Goal: Book appointment/travel/reservation

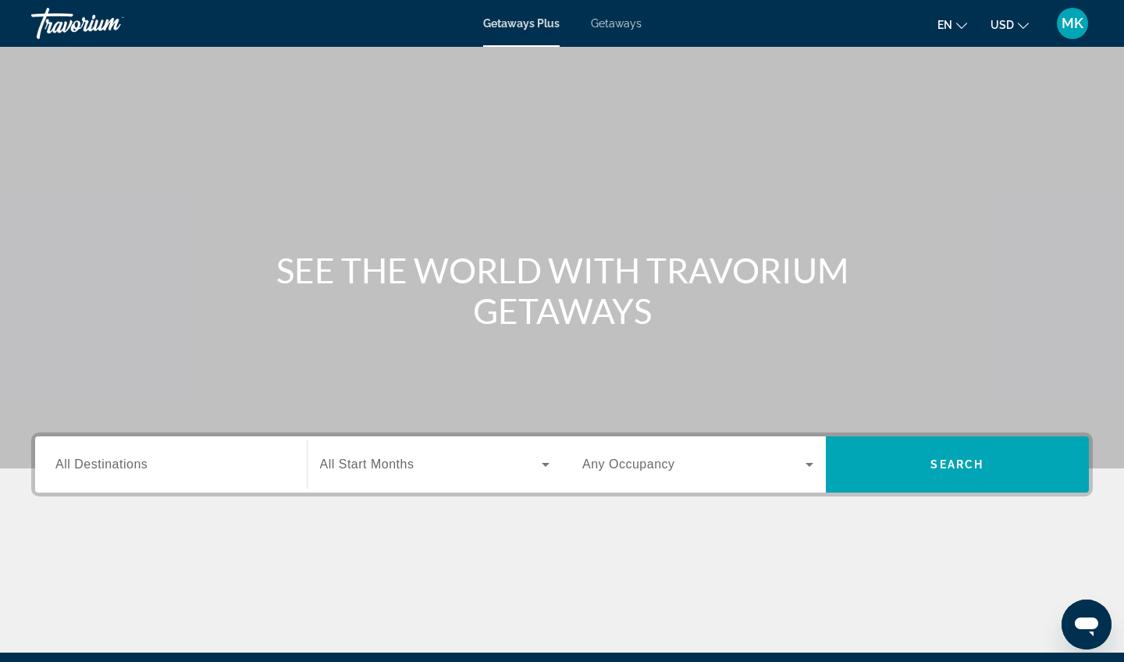
click at [110, 465] on span "All Destinations" at bounding box center [101, 463] width 92 height 13
click at [110, 465] on input "Destination All Destinations" at bounding box center [170, 465] width 231 height 19
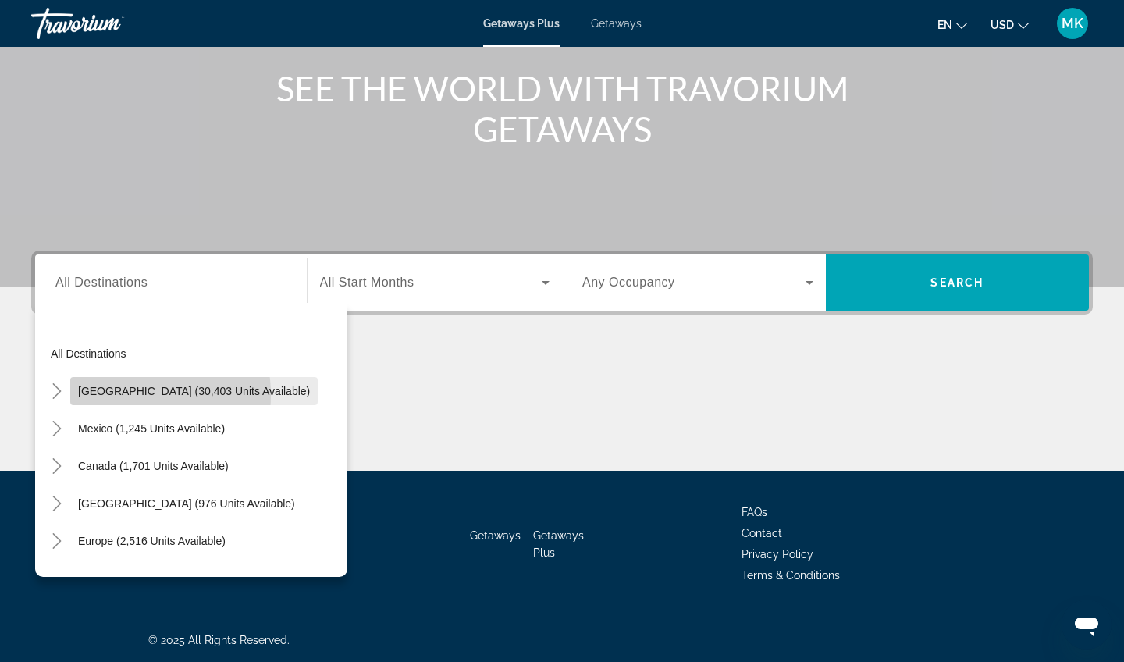
click at [119, 395] on span "[GEOGRAPHIC_DATA] (30,403 units available)" at bounding box center [194, 391] width 232 height 12
type input "**********"
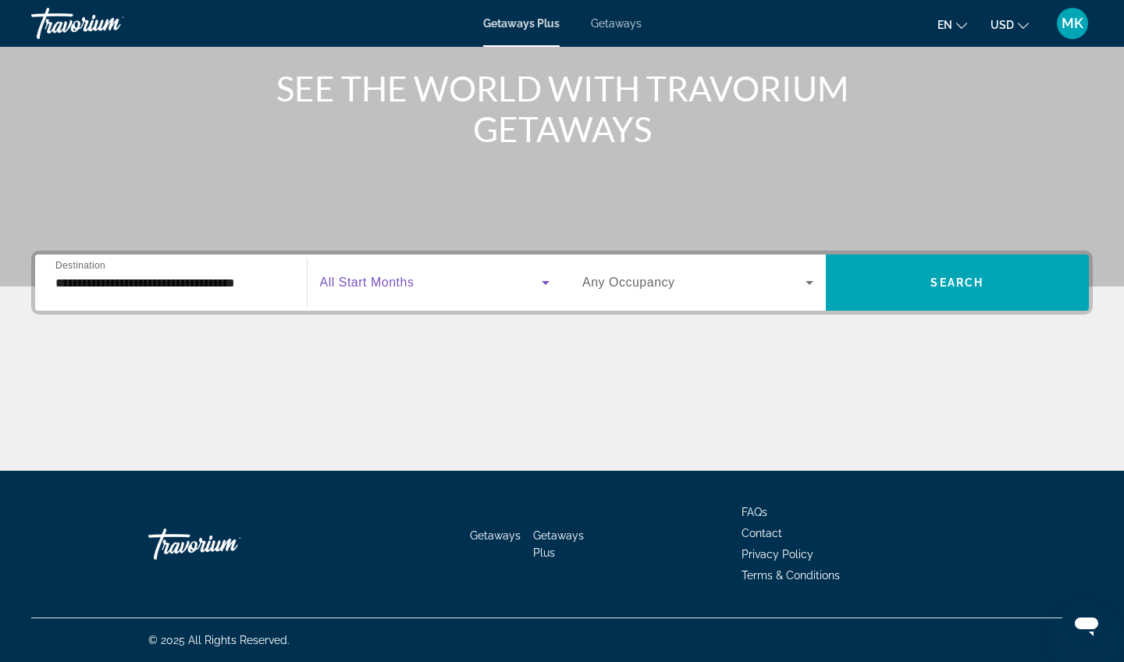
click at [454, 283] on span "Search widget" at bounding box center [431, 282] width 222 height 19
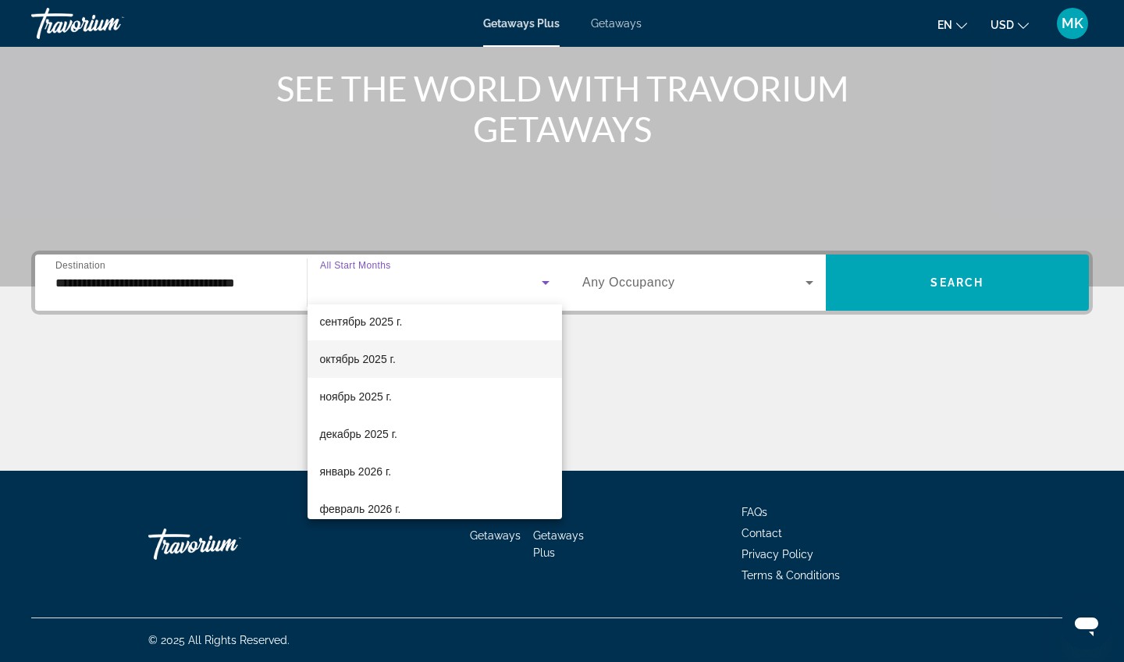
scroll to position [55, 0]
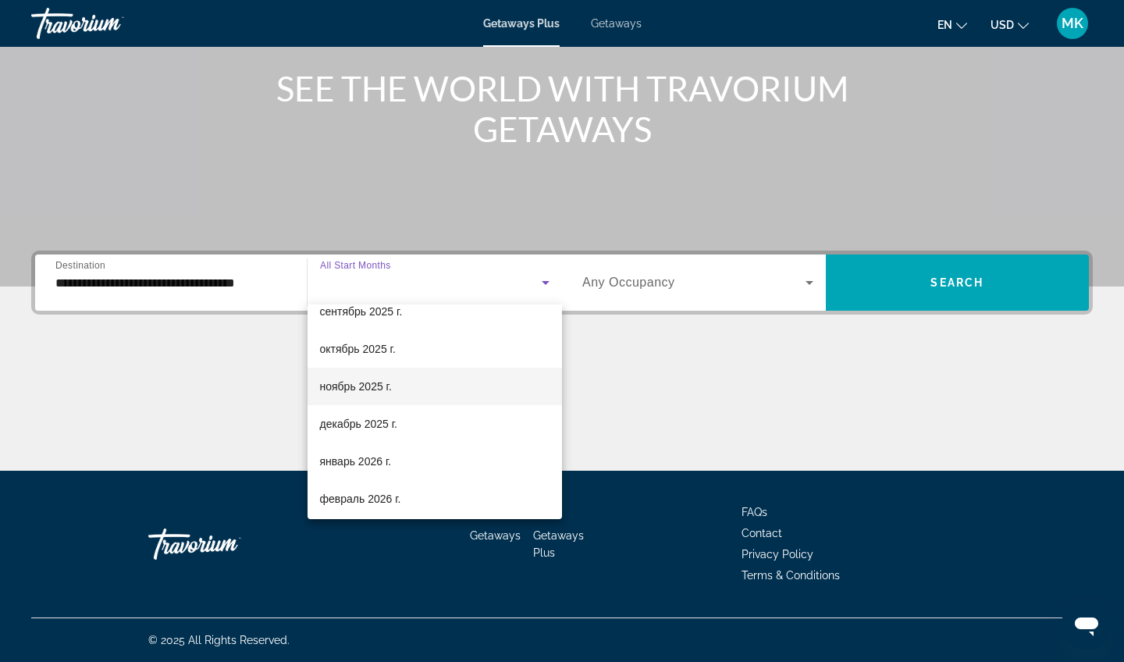
click at [399, 388] on mat-option "ноябрь 2025 г." at bounding box center [435, 386] width 255 height 37
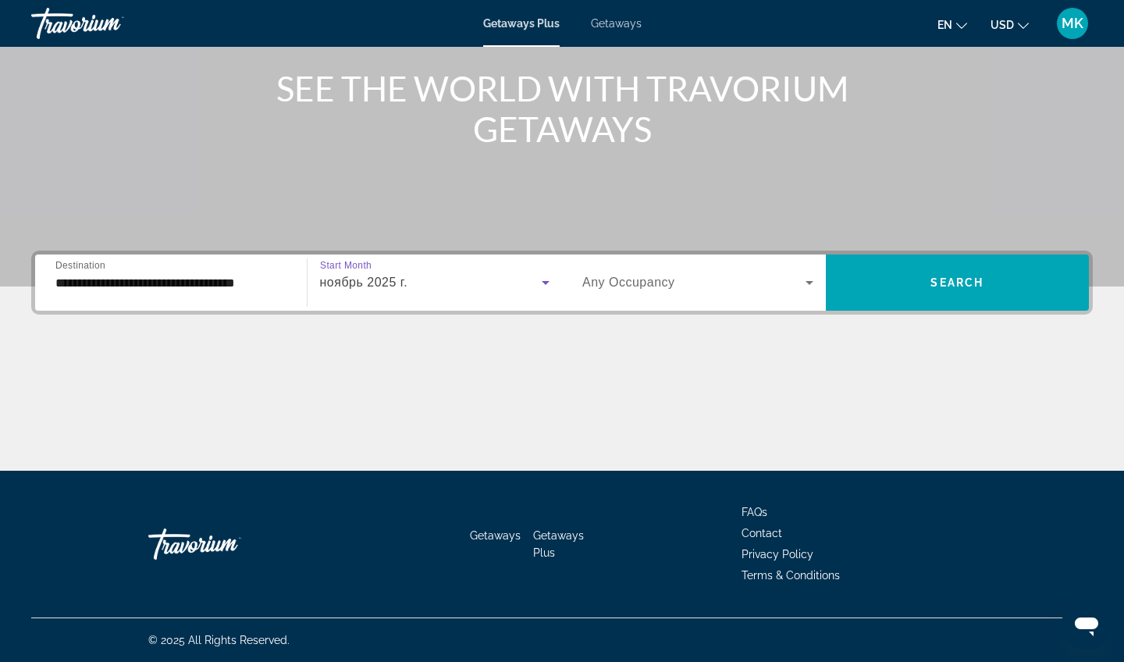
click at [671, 279] on span "Any Occupancy" at bounding box center [628, 282] width 93 height 13
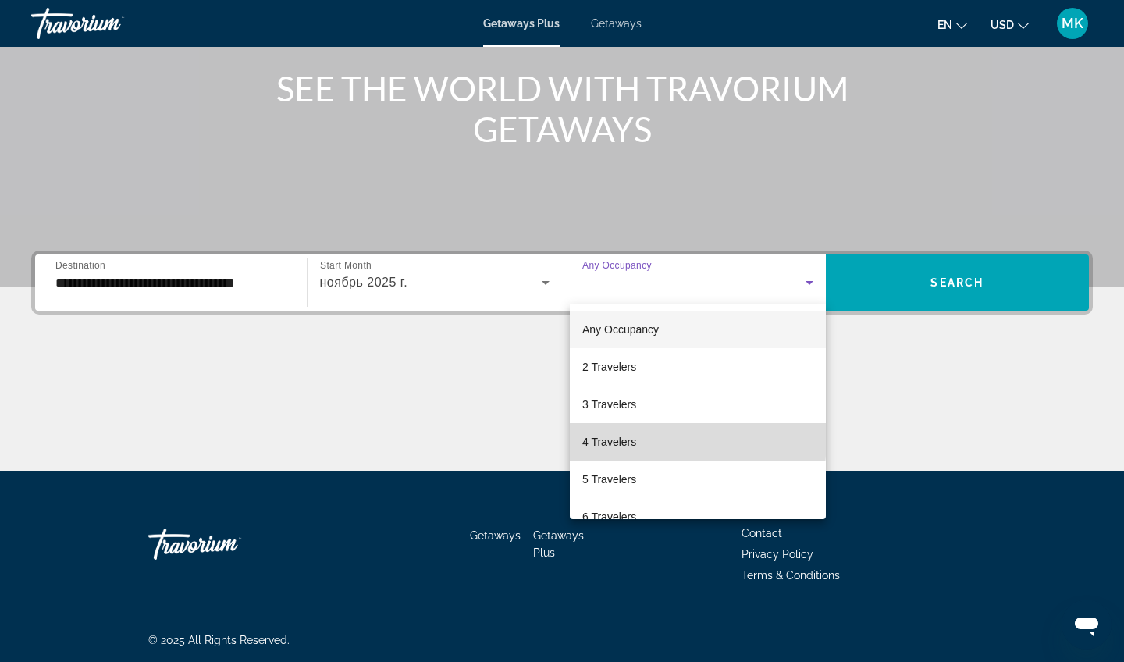
click at [634, 439] on span "4 Travelers" at bounding box center [609, 442] width 54 height 19
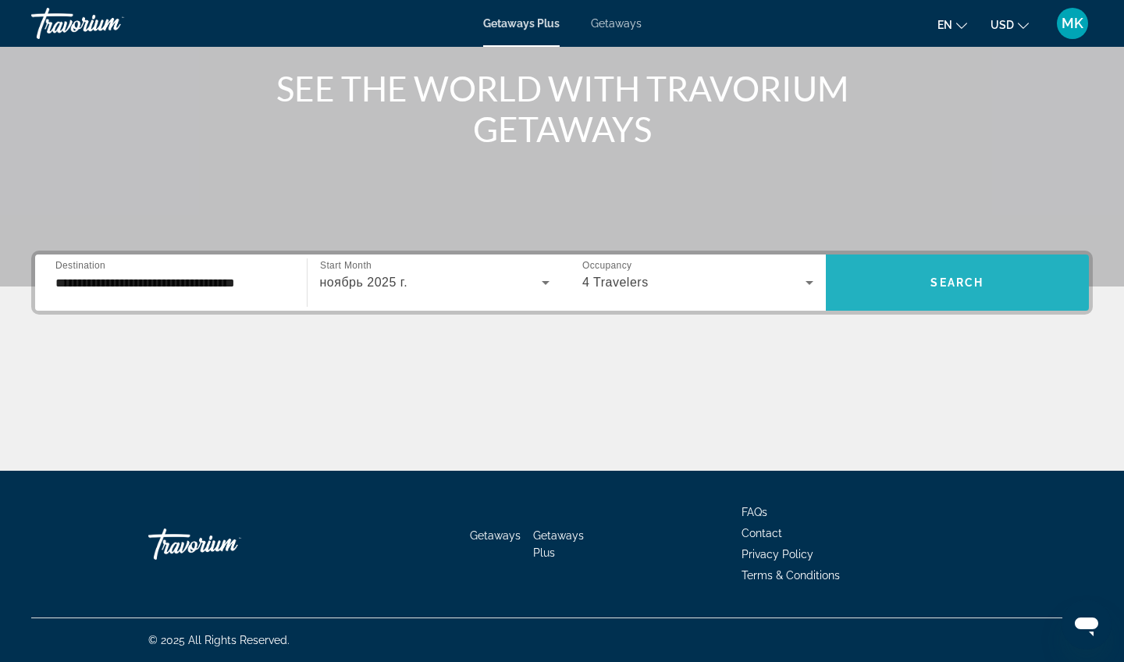
click at [906, 276] on span "Search widget" at bounding box center [958, 282] width 264 height 37
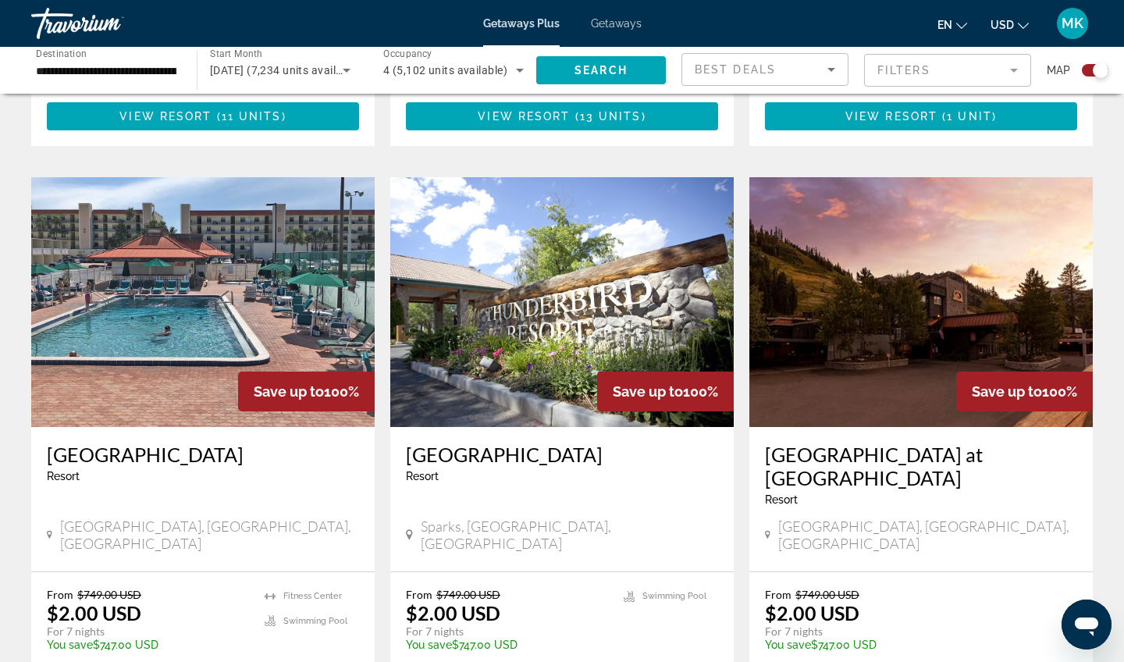
scroll to position [1657, 0]
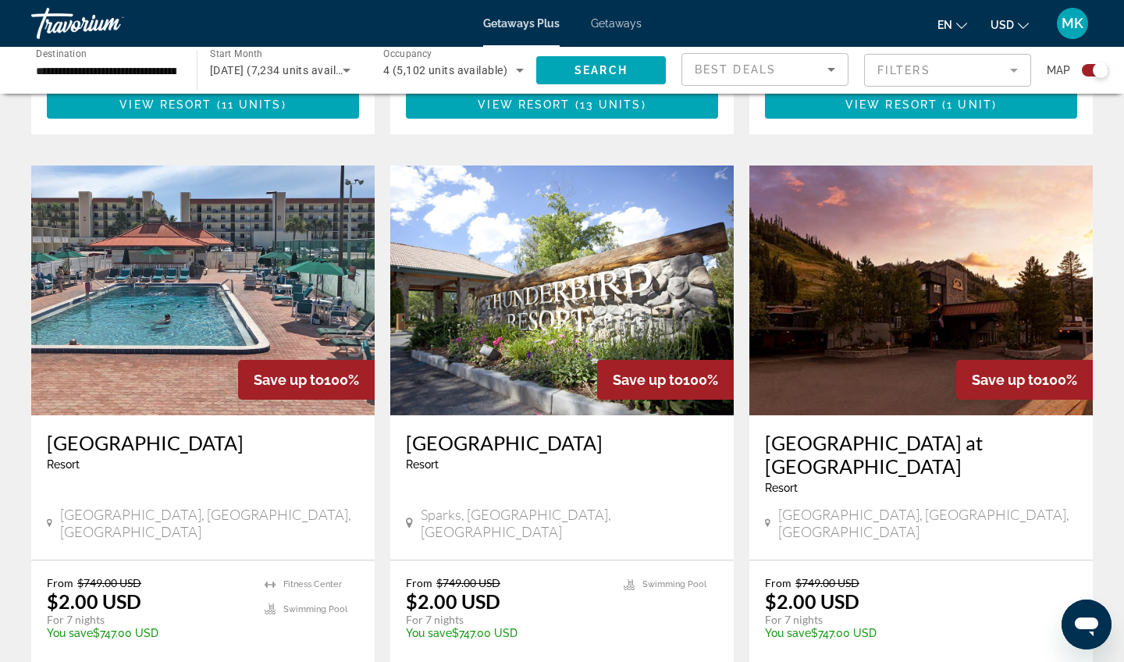
click at [141, 285] on img "Main content" at bounding box center [203, 291] width 344 height 250
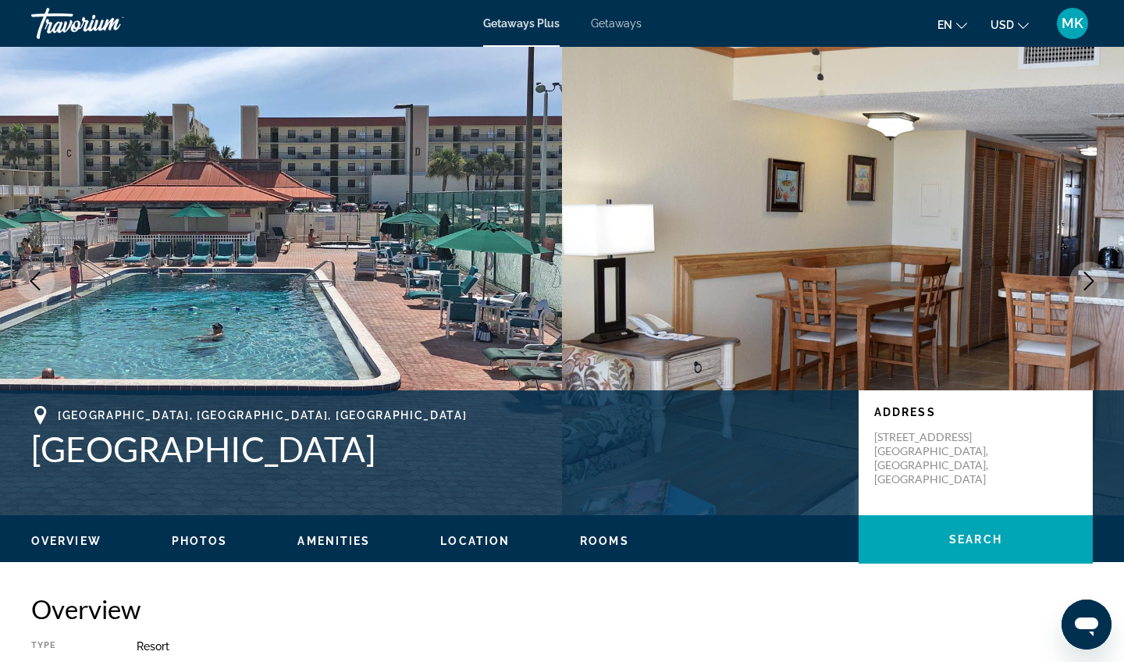
click at [1088, 282] on icon "Next image" at bounding box center [1089, 281] width 19 height 19
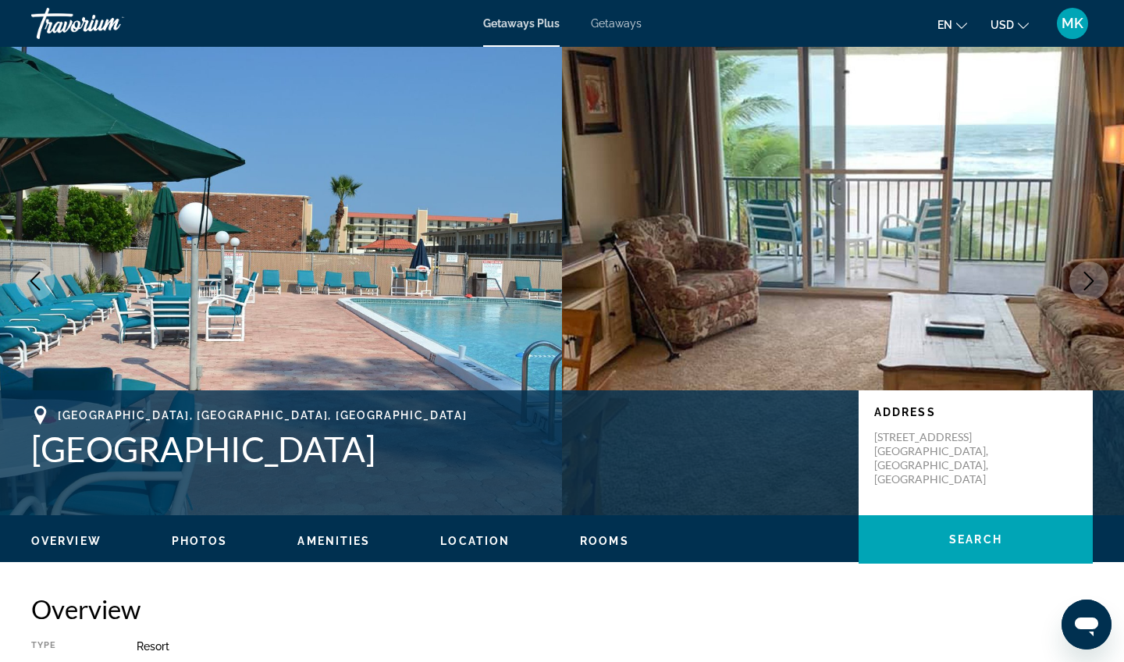
click at [1089, 283] on icon "Next image" at bounding box center [1089, 281] width 19 height 19
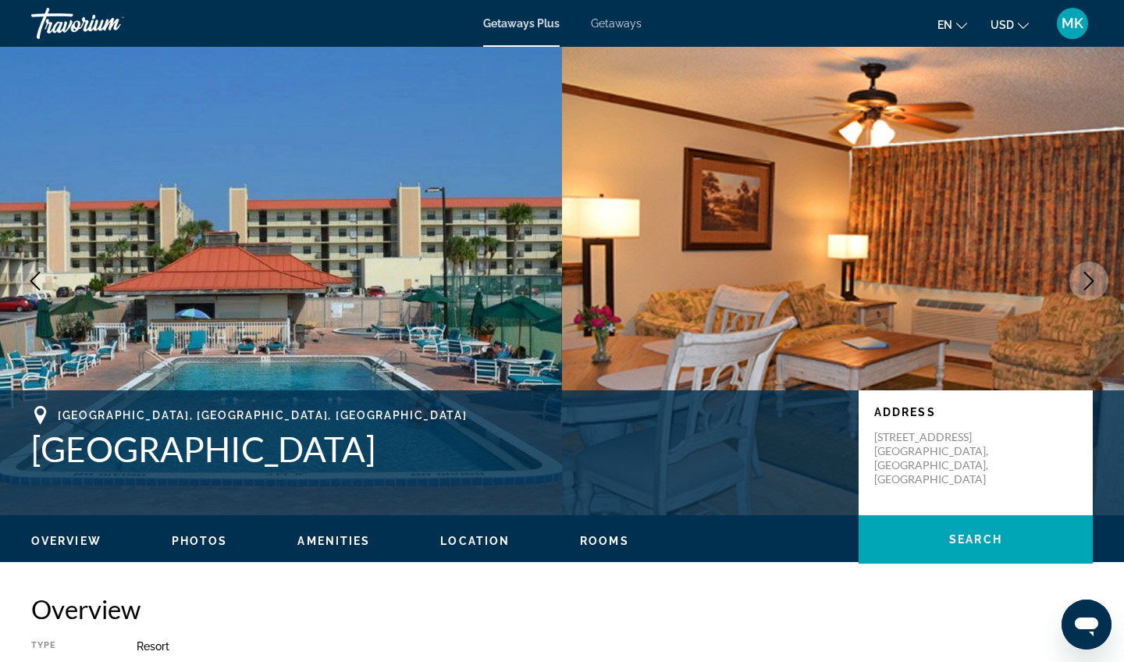
click at [1089, 283] on icon "Next image" at bounding box center [1089, 281] width 19 height 19
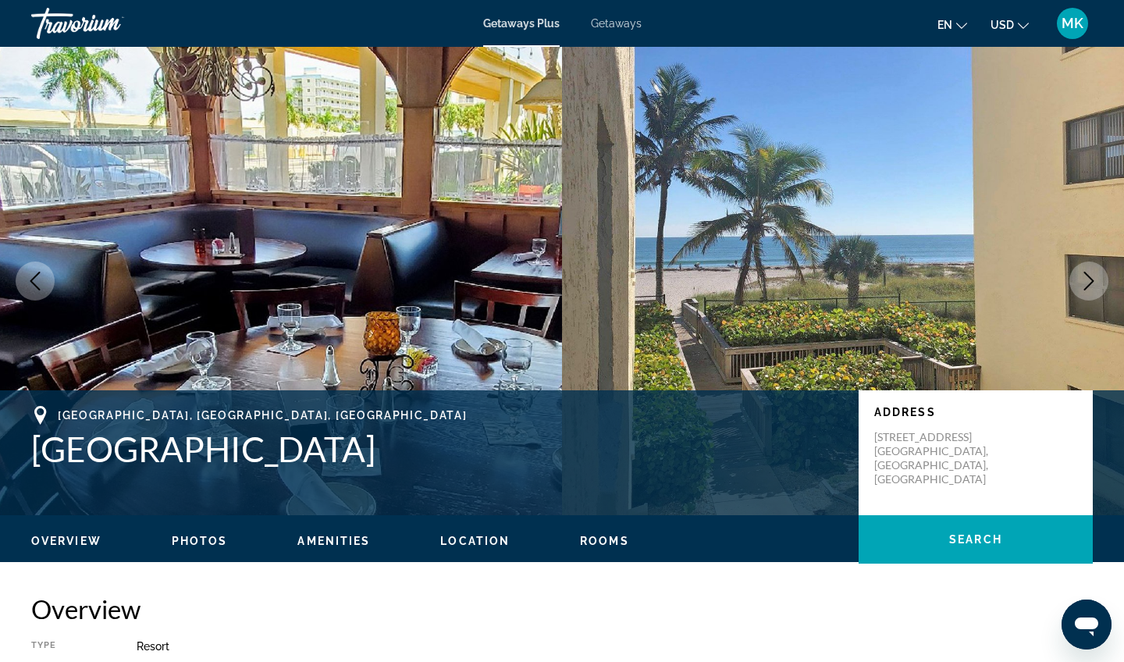
click at [1089, 283] on icon "Next image" at bounding box center [1089, 281] width 19 height 19
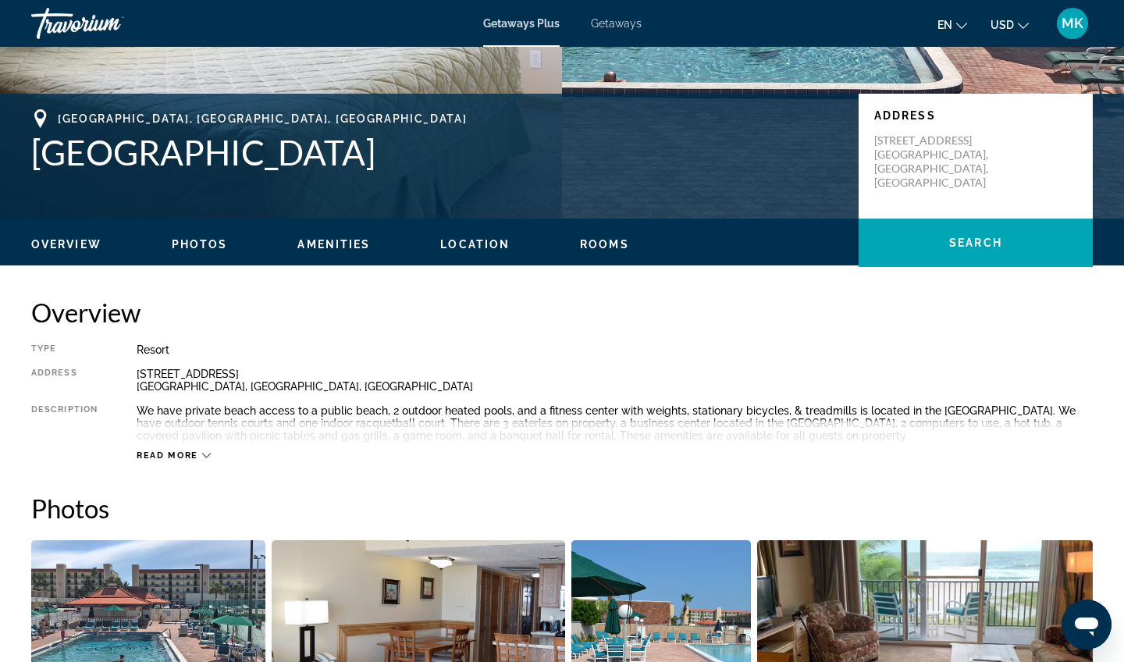
scroll to position [379, 0]
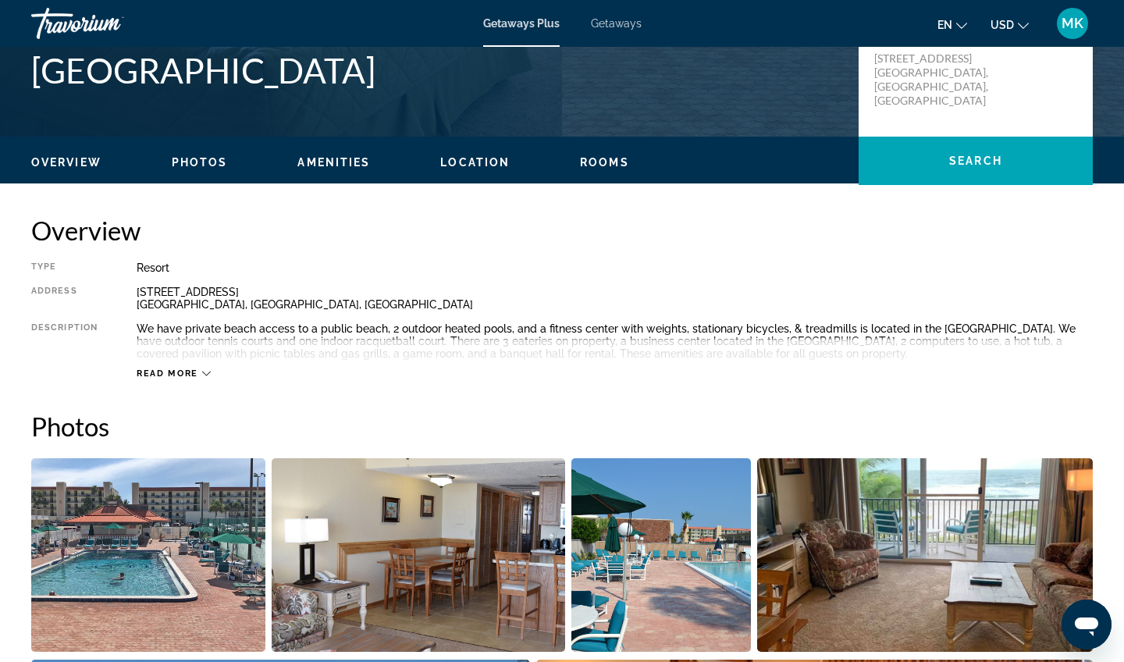
click at [178, 371] on span "Read more" at bounding box center [168, 373] width 62 height 10
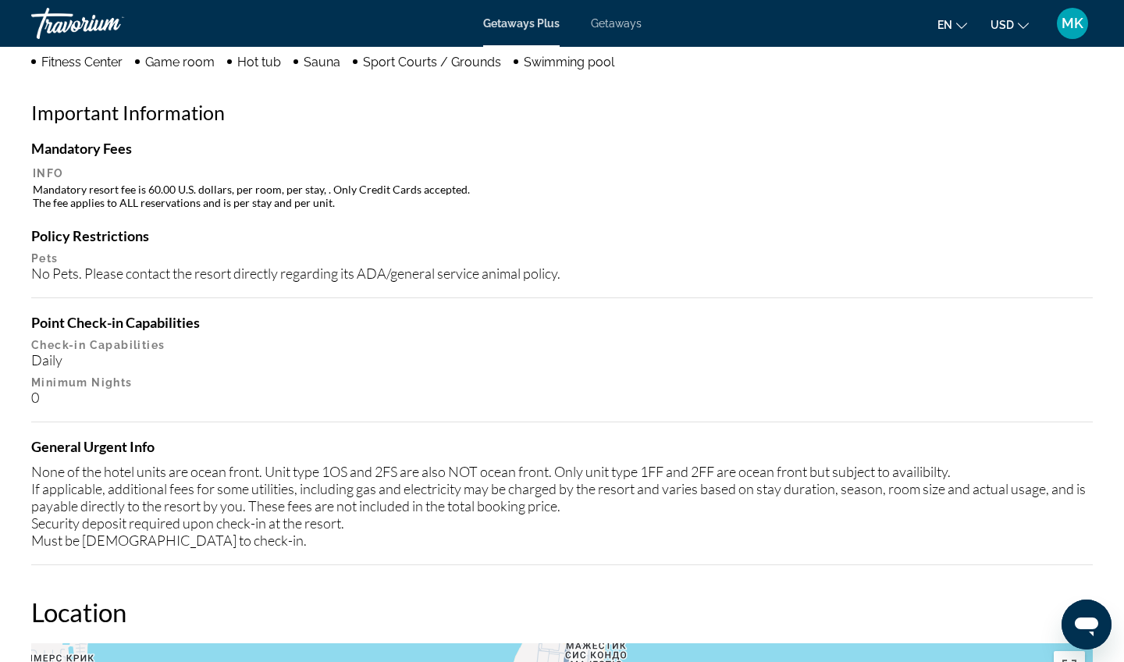
scroll to position [1387, 0]
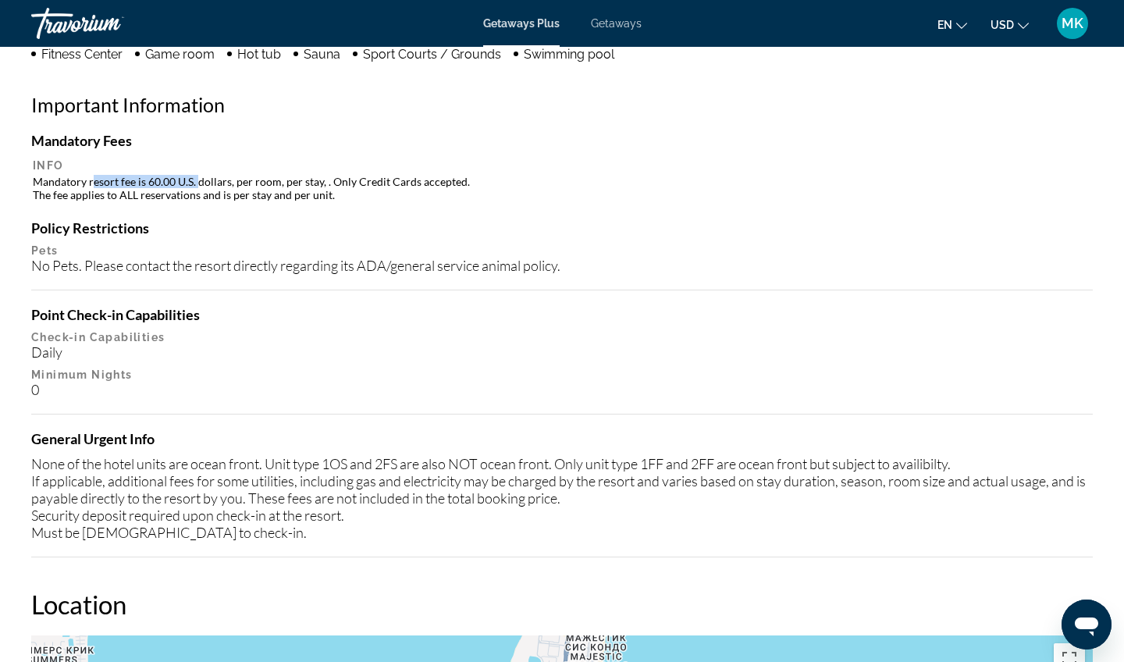
drag, startPoint x: 92, startPoint y: 183, endPoint x: 199, endPoint y: 180, distance: 107.0
click at [199, 180] on td "Mandatory resort fee is 60.00 U.S. dollars, per room, per stay, . Only Credit C…" at bounding box center [562, 188] width 1059 height 28
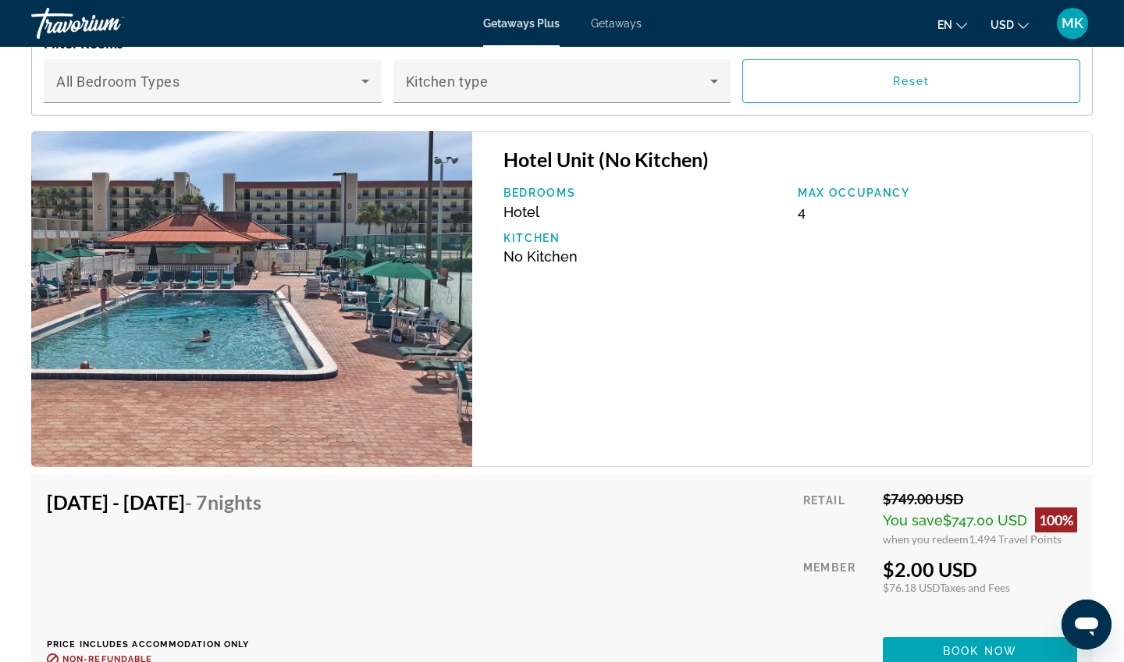
scroll to position [2544, 0]
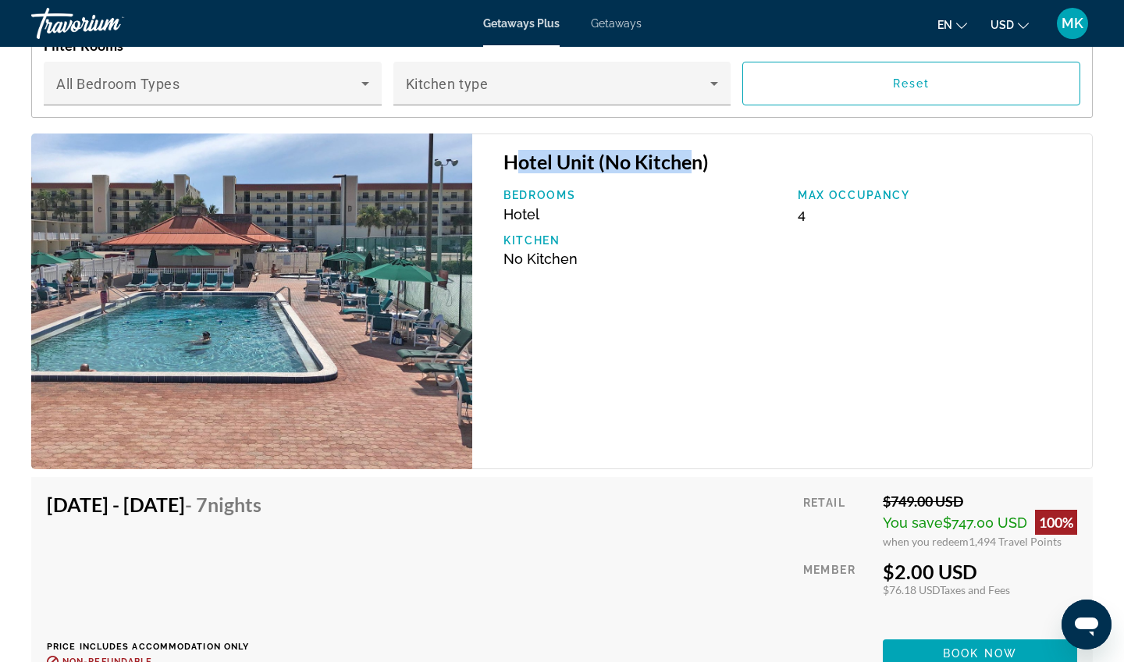
drag, startPoint x: 515, startPoint y: 171, endPoint x: 685, endPoint y: 167, distance: 170.2
click at [686, 169] on h3 "Hotel Unit (No Kitchen)" at bounding box center [790, 161] width 573 height 23
drag, startPoint x: 806, startPoint y: 214, endPoint x: 787, endPoint y: 218, distance: 19.9
click at [787, 218] on div "Bedrooms Hotel Max Occupancy 4 Kitchen No Kitchen" at bounding box center [790, 234] width 589 height 90
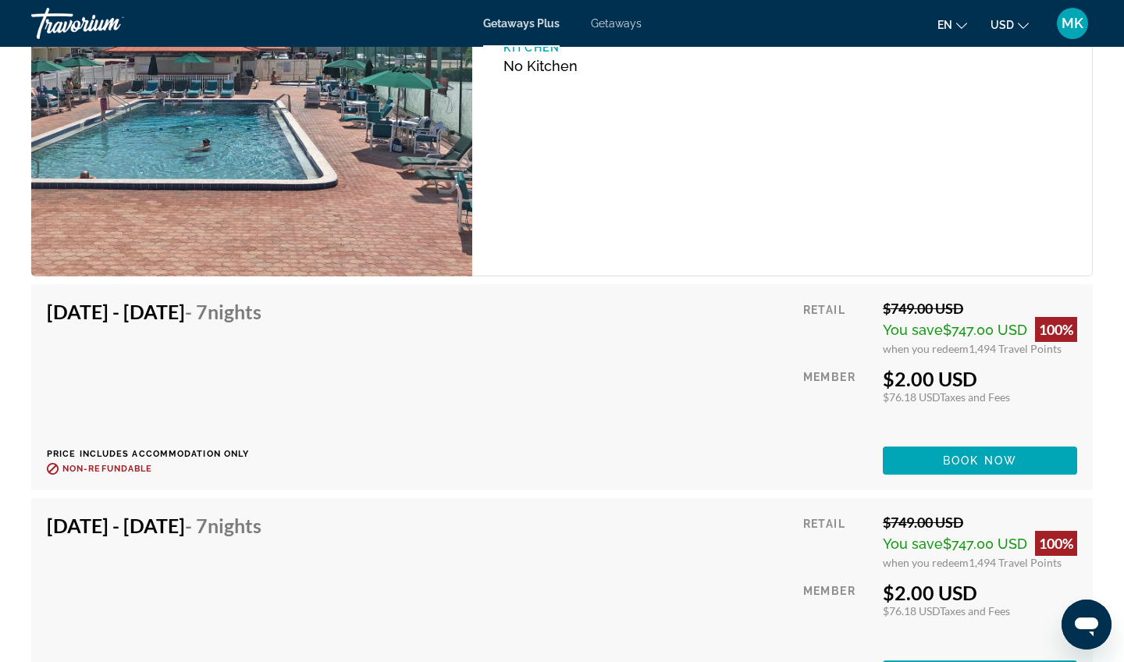
scroll to position [2744, 0]
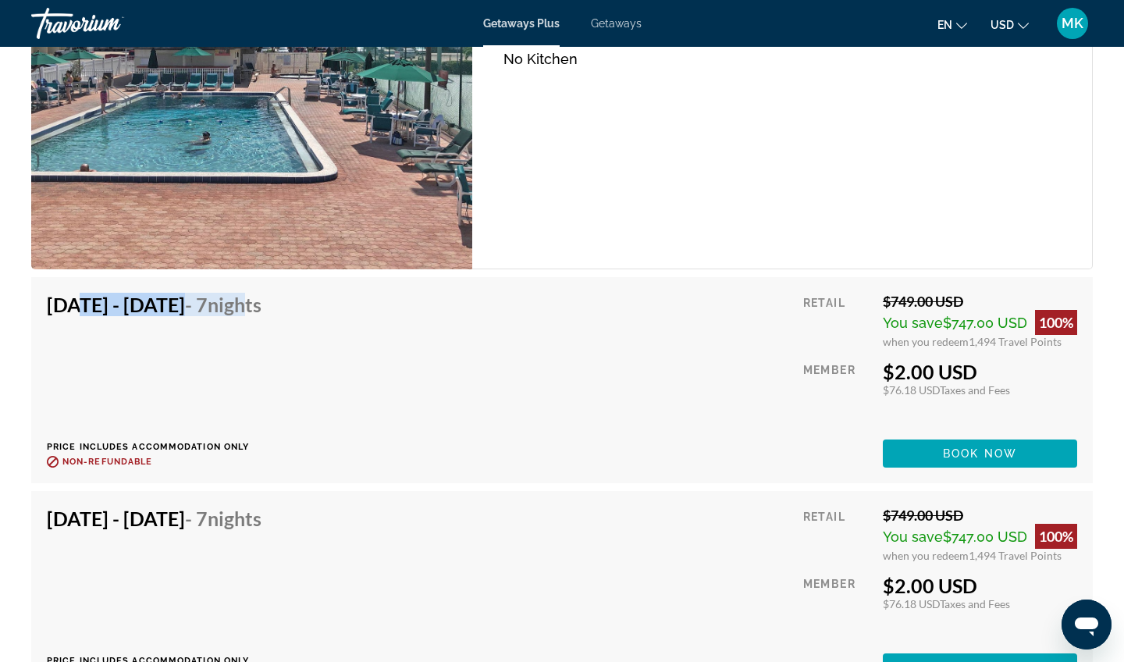
drag, startPoint x: 77, startPoint y: 311, endPoint x: 340, endPoint y: 312, distance: 263.1
click at [262, 312] on h4 "[DATE] - [DATE] - 7 Nights" at bounding box center [154, 304] width 215 height 23
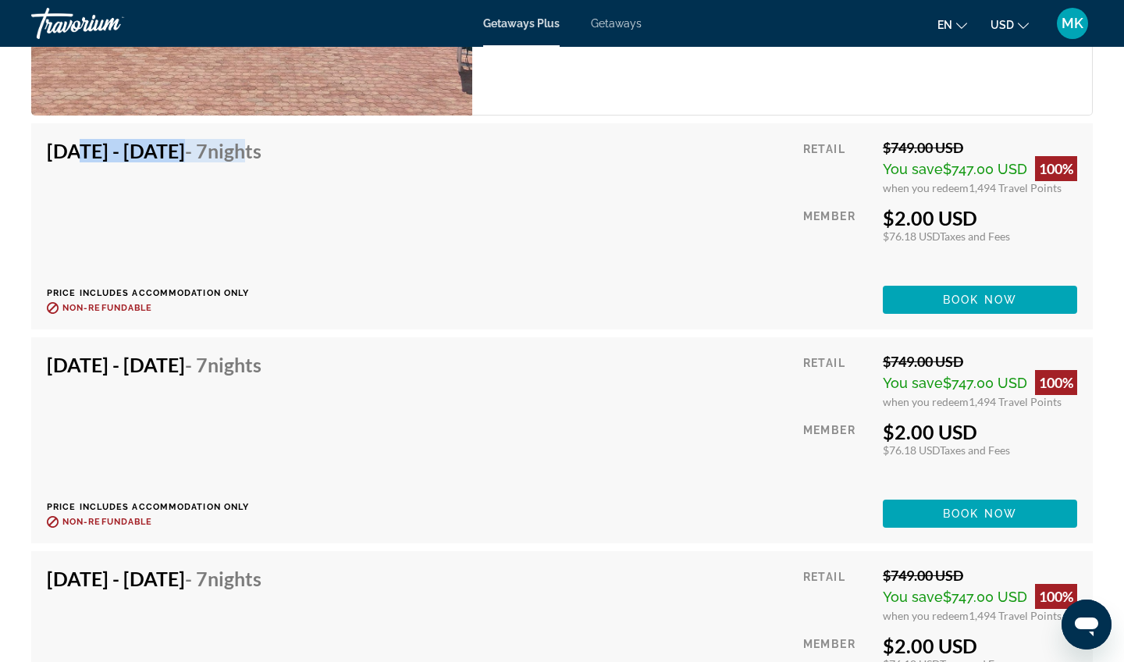
scroll to position [2906, 0]
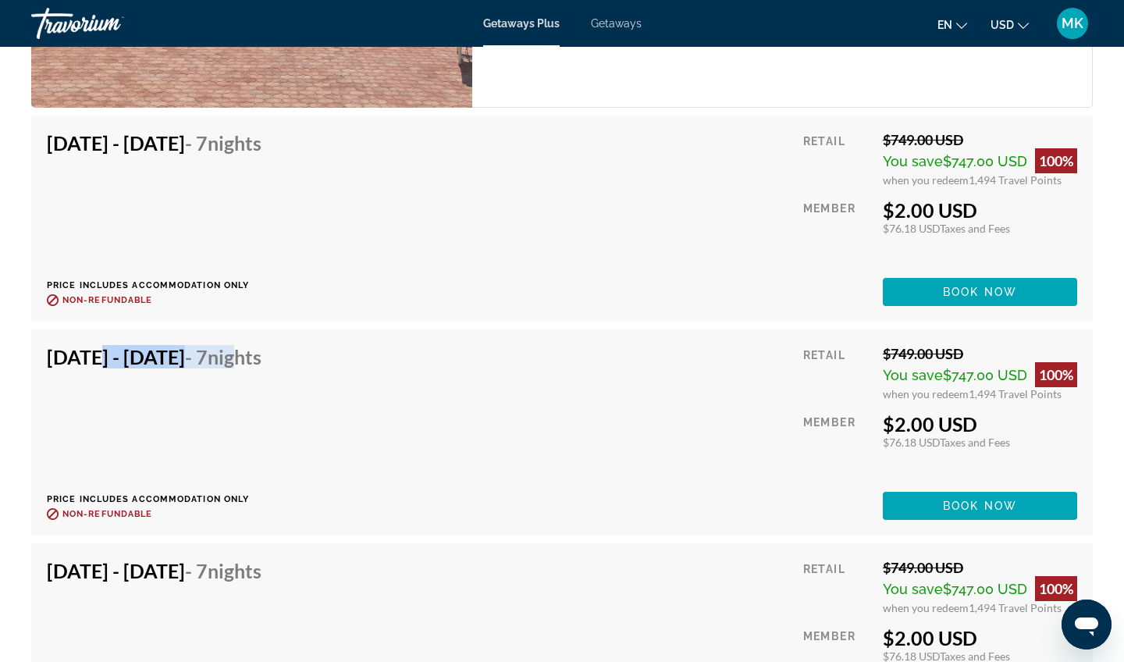
drag, startPoint x: 92, startPoint y: 366, endPoint x: 333, endPoint y: 365, distance: 241.2
click at [262, 365] on h4 "[DATE] - [DATE] - 7 Nights" at bounding box center [154, 356] width 215 height 23
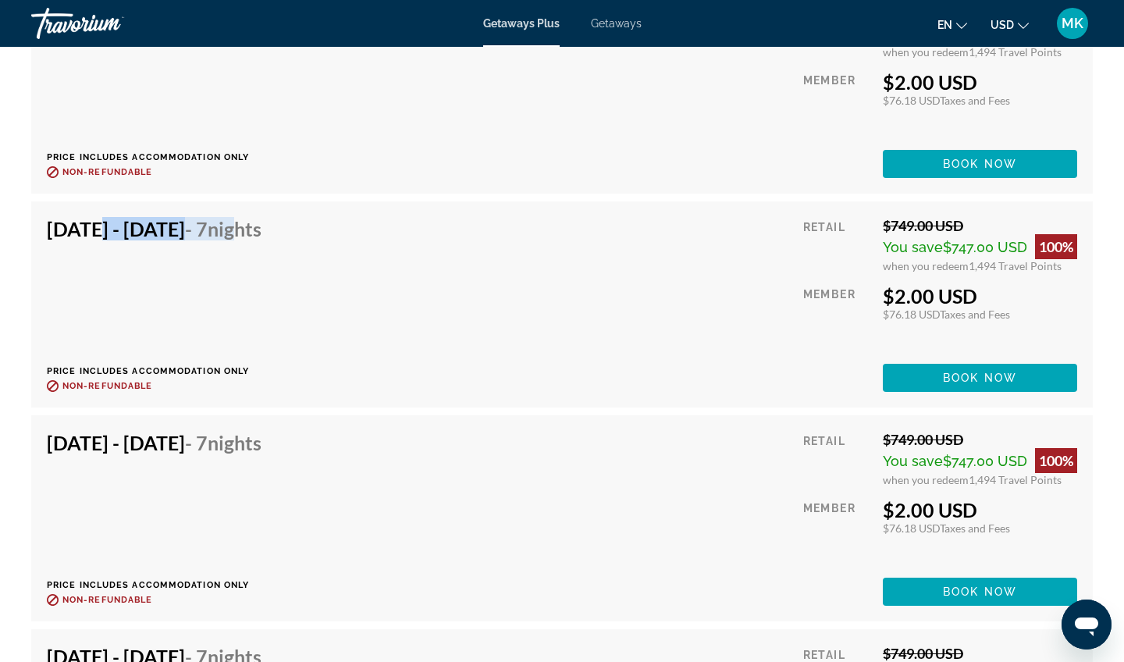
scroll to position [3038, 0]
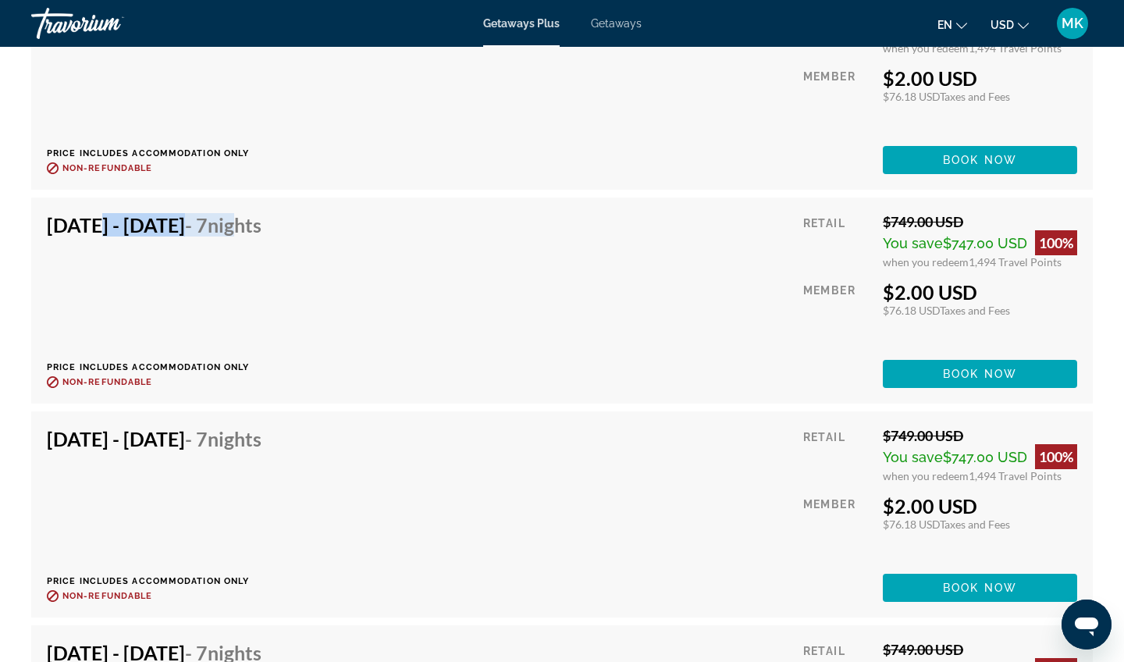
drag, startPoint x: 89, startPoint y: 443, endPoint x: 325, endPoint y: 445, distance: 235.8
click at [262, 446] on h4 "[DATE] - [DATE] - 7 Nights" at bounding box center [154, 438] width 215 height 23
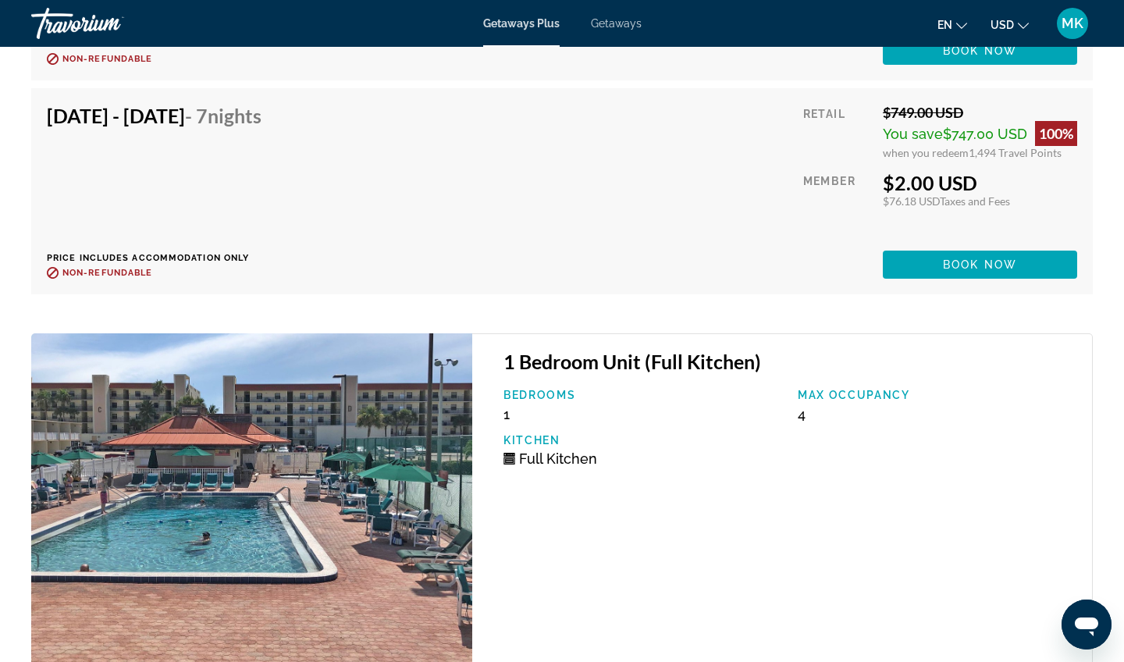
scroll to position [3575, 0]
drag, startPoint x: 504, startPoint y: 365, endPoint x: 627, endPoint y: 366, distance: 122.6
click at [627, 366] on h3 "1 Bedroom Unit (Full Kitchen)" at bounding box center [790, 361] width 573 height 23
drag, startPoint x: 811, startPoint y: 419, endPoint x: 789, endPoint y: 419, distance: 22.6
click at [789, 419] on div "Bedrooms 1 Max Occupancy 4 Kitchen Full Kitchen" at bounding box center [790, 434] width 589 height 90
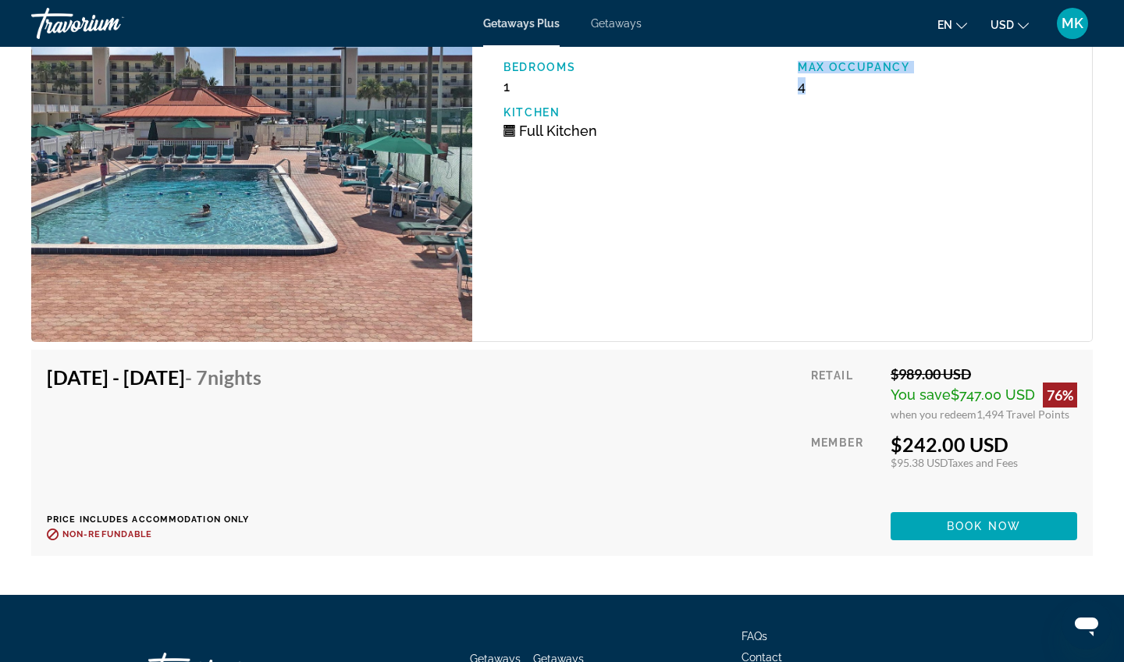
scroll to position [3906, 0]
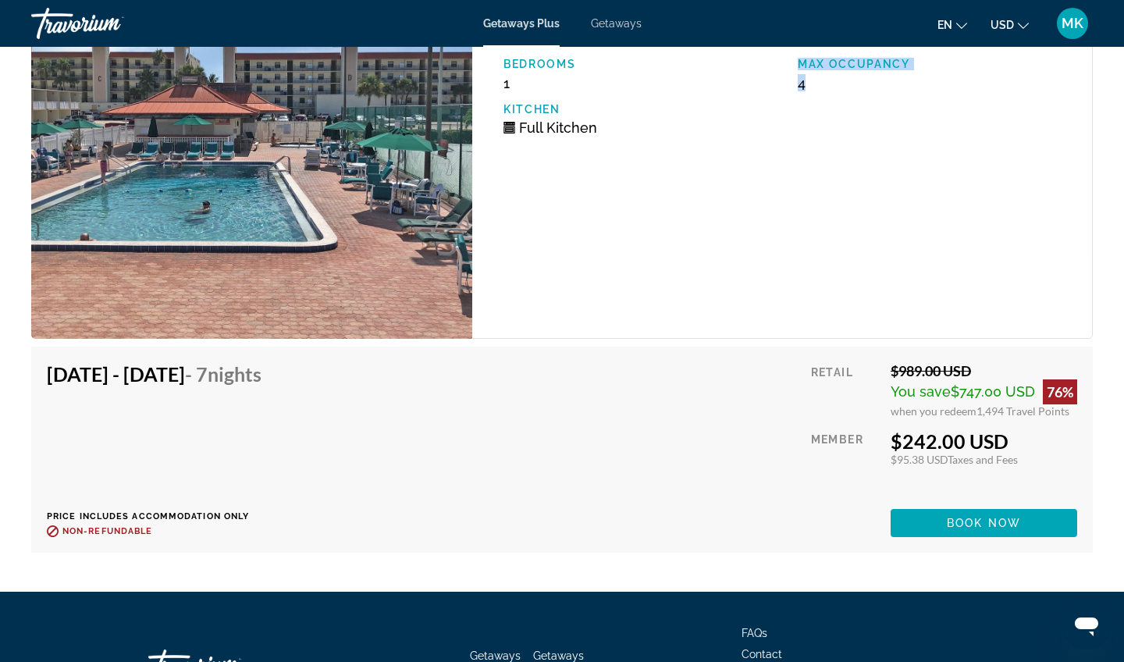
drag, startPoint x: 1012, startPoint y: 444, endPoint x: 894, endPoint y: 447, distance: 117.9
click at [894, 447] on div "$242.00 USD" at bounding box center [984, 440] width 187 height 23
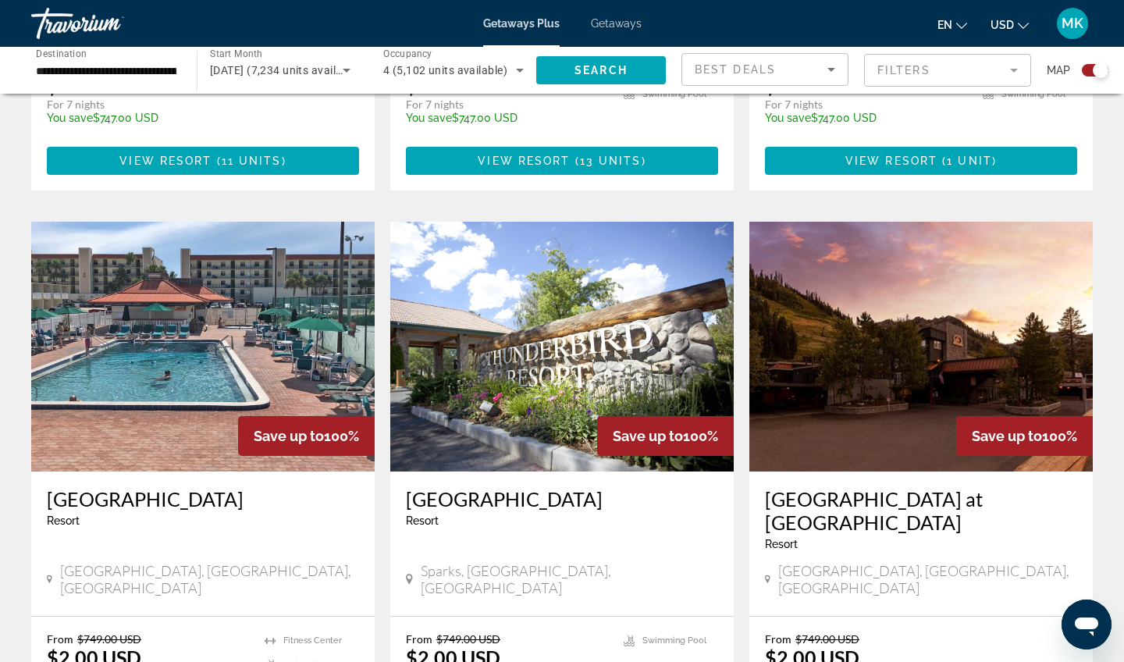
scroll to position [1595, 0]
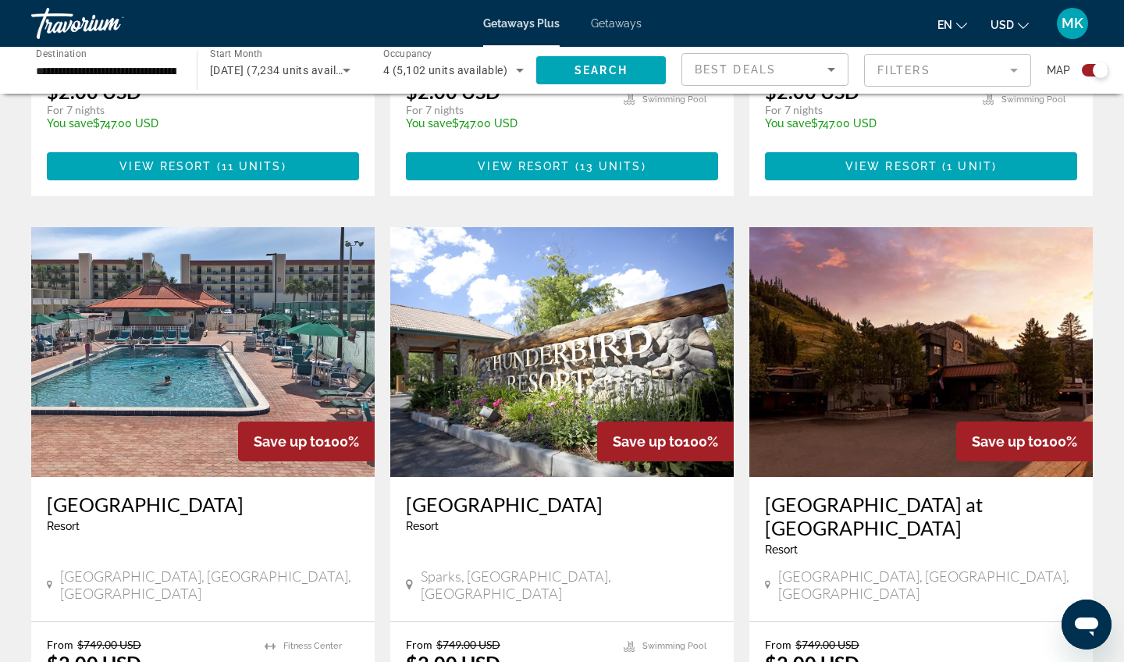
click at [817, 266] on img "Main content" at bounding box center [921, 352] width 344 height 250
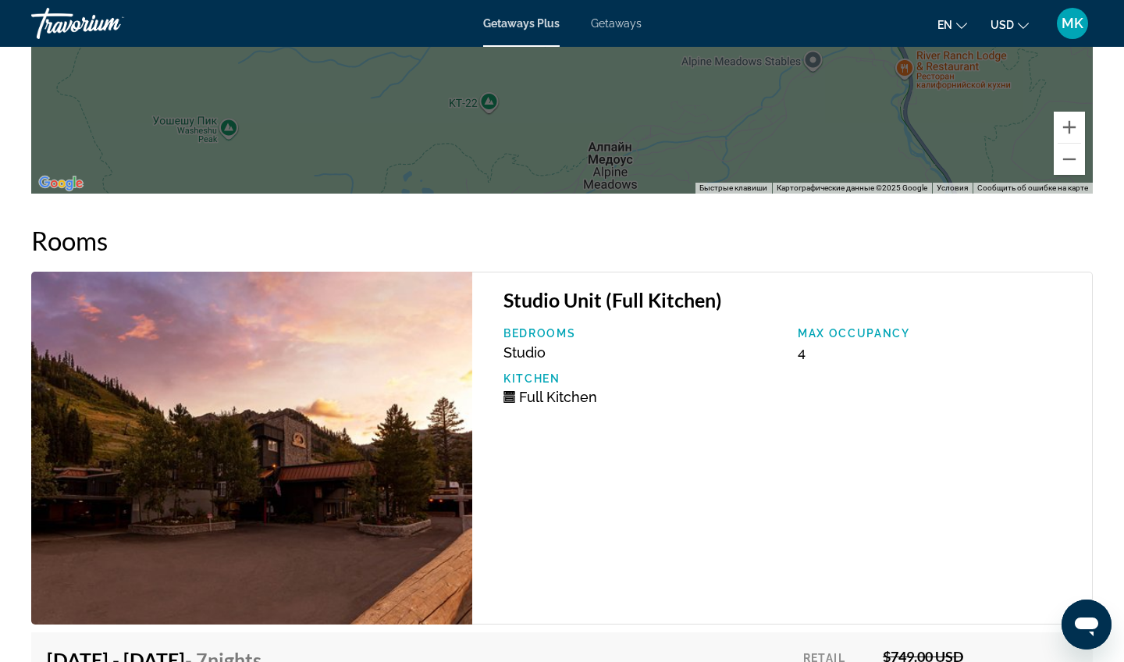
scroll to position [2372, 0]
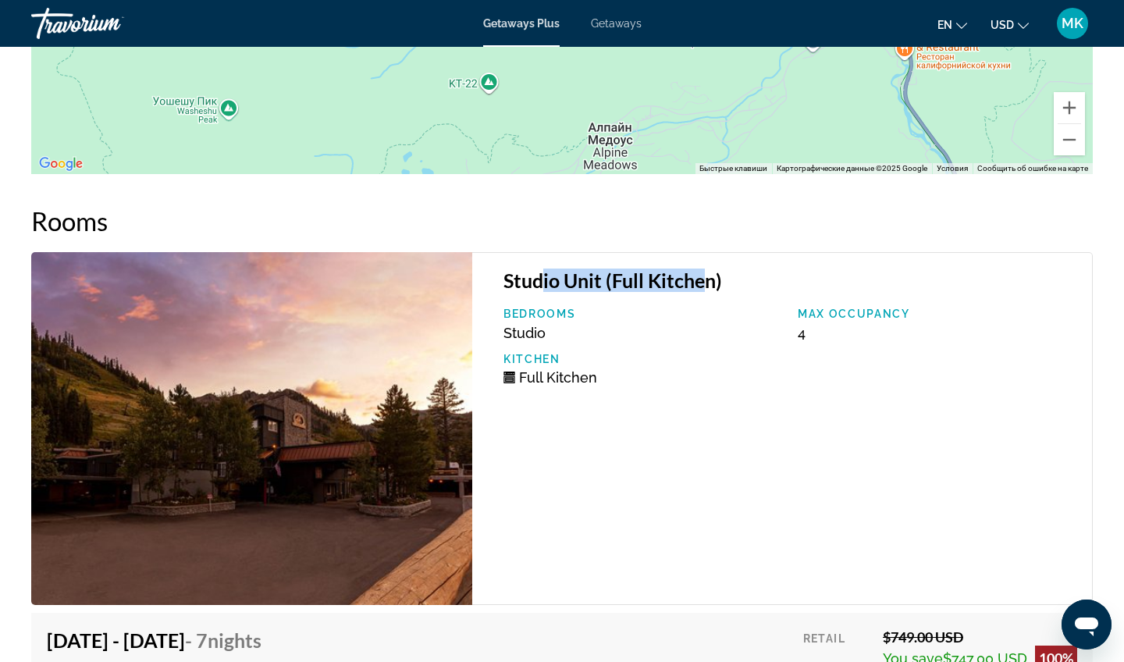
drag, startPoint x: 540, startPoint y: 282, endPoint x: 705, endPoint y: 291, distance: 165.0
click at [705, 291] on h3 "Studio Unit (Full Kitchen)" at bounding box center [790, 280] width 573 height 23
drag, startPoint x: 807, startPoint y: 340, endPoint x: 785, endPoint y: 340, distance: 22.6
click at [785, 340] on div "Bedrooms Studio Max Occupancy 4 Kitchen Full Kitchen" at bounding box center [790, 353] width 589 height 90
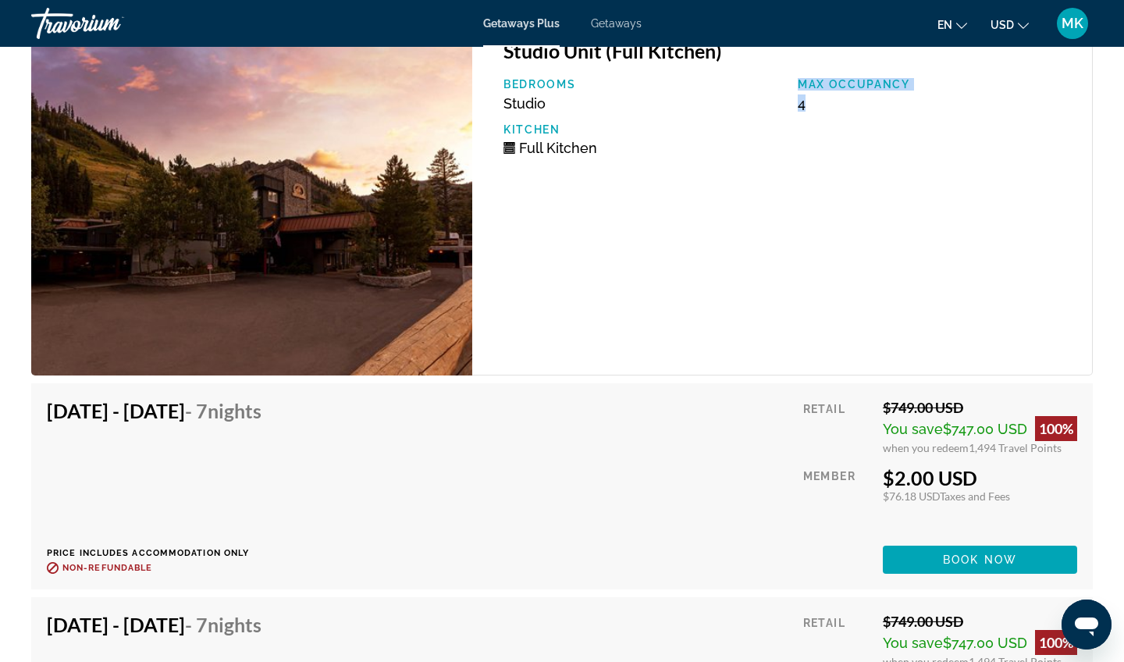
scroll to position [2611, 0]
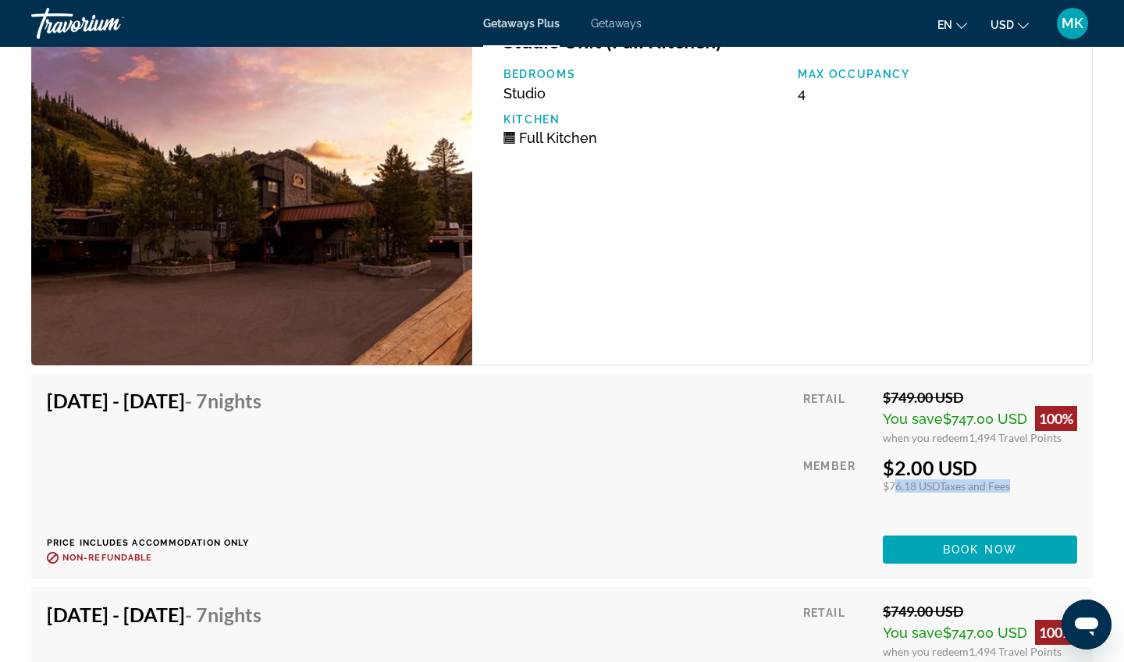
drag, startPoint x: 888, startPoint y: 489, endPoint x: 1013, endPoint y: 492, distance: 125.7
click at [1013, 493] on div "Retail $749.00 USD You save $747.00 USD 100% when you redeem 1,494 Travel Point…" at bounding box center [940, 476] width 274 height 175
click at [975, 504] on div "Retail $749.00 USD You save $747.00 USD 100% when you redeem 1,494 Travel Point…" at bounding box center [940, 476] width 274 height 175
drag, startPoint x: 1020, startPoint y: 489, endPoint x: 880, endPoint y: 461, distance: 142.4
click at [880, 461] on div "Retail $749.00 USD You save $747.00 USD 100% when you redeem 1,494 Travel Point…" at bounding box center [940, 476] width 274 height 175
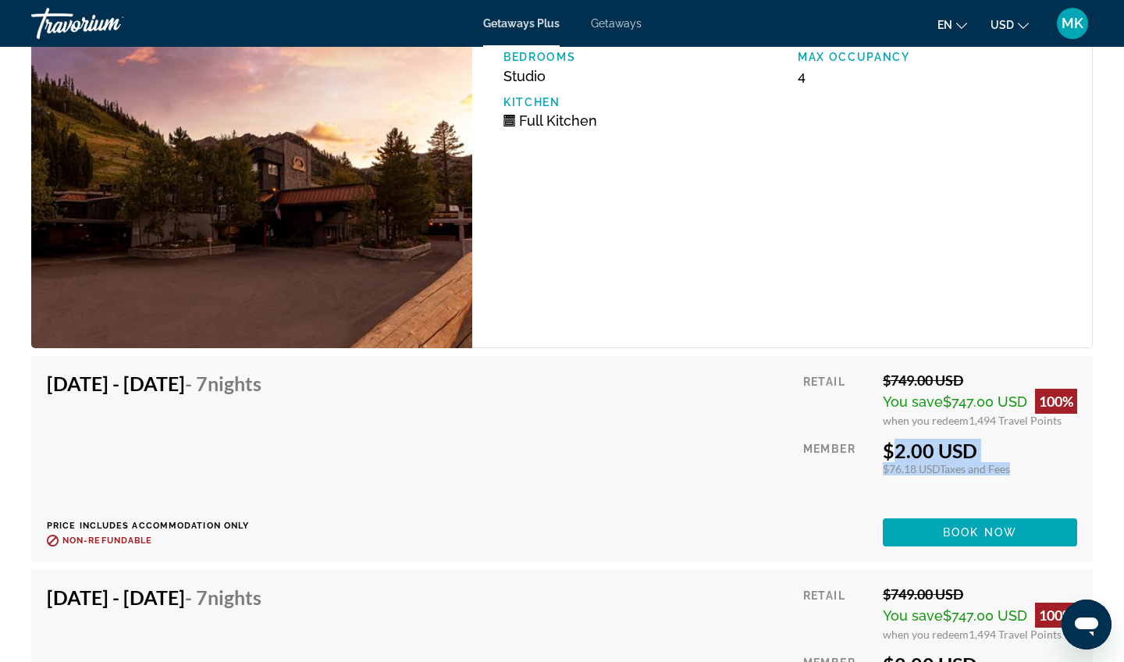
scroll to position [2635, 0]
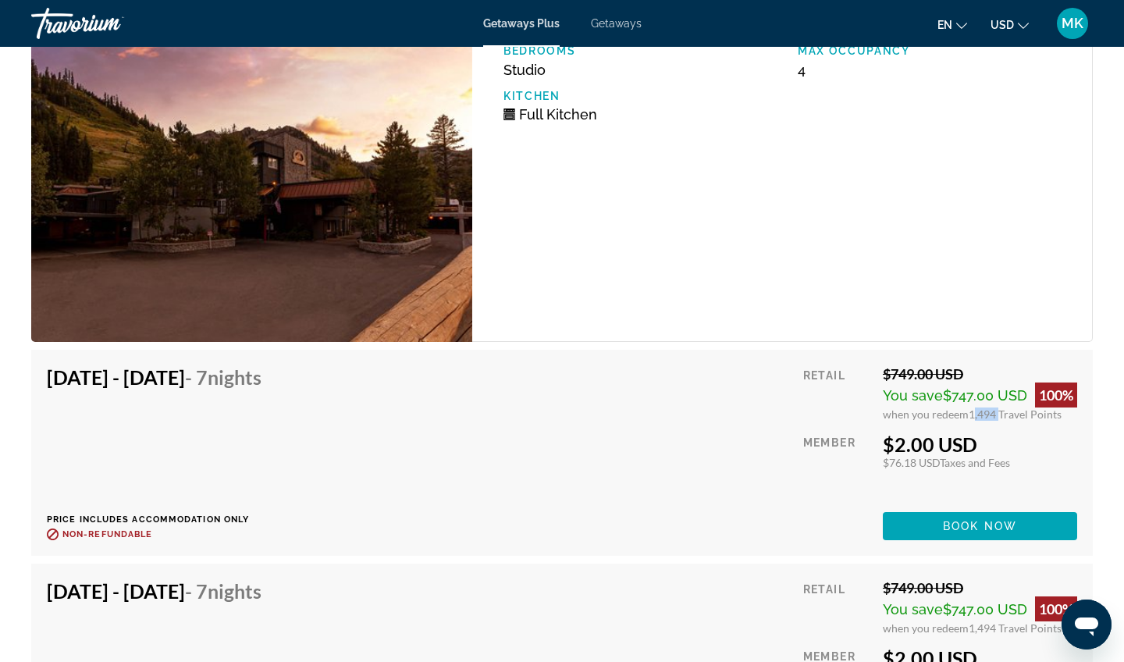
drag, startPoint x: 999, startPoint y: 416, endPoint x: 970, endPoint y: 415, distance: 28.1
click at [970, 415] on span "1,494 Travel Points" at bounding box center [1015, 414] width 93 height 13
drag, startPoint x: 938, startPoint y: 396, endPoint x: 993, endPoint y: 397, distance: 55.5
click at [993, 397] on span "You save $747.00 USD" at bounding box center [955, 395] width 144 height 16
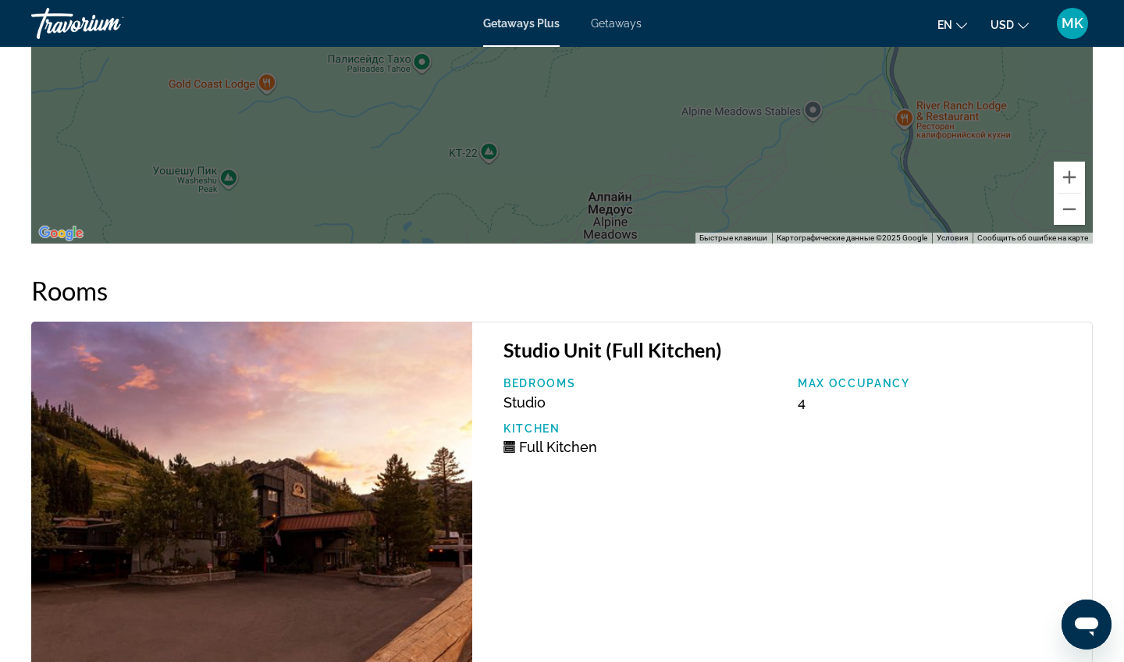
scroll to position [2303, 0]
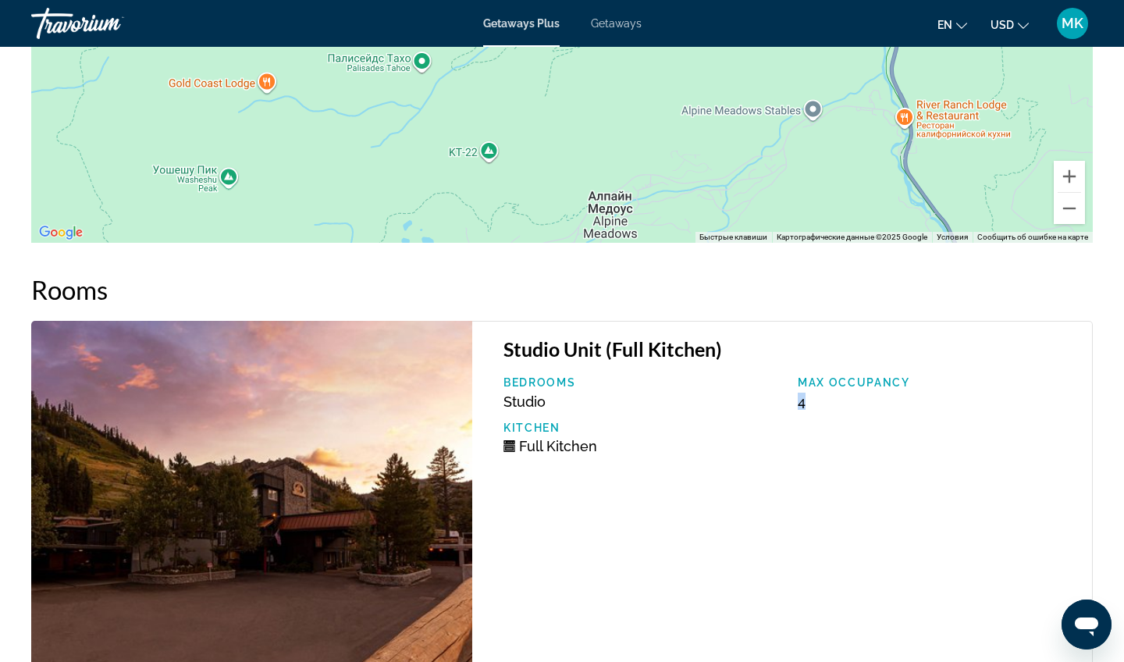
drag, startPoint x: 817, startPoint y: 400, endPoint x: 793, endPoint y: 400, distance: 24.2
click at [793, 400] on div "Max Occupancy 4" at bounding box center [937, 393] width 294 height 34
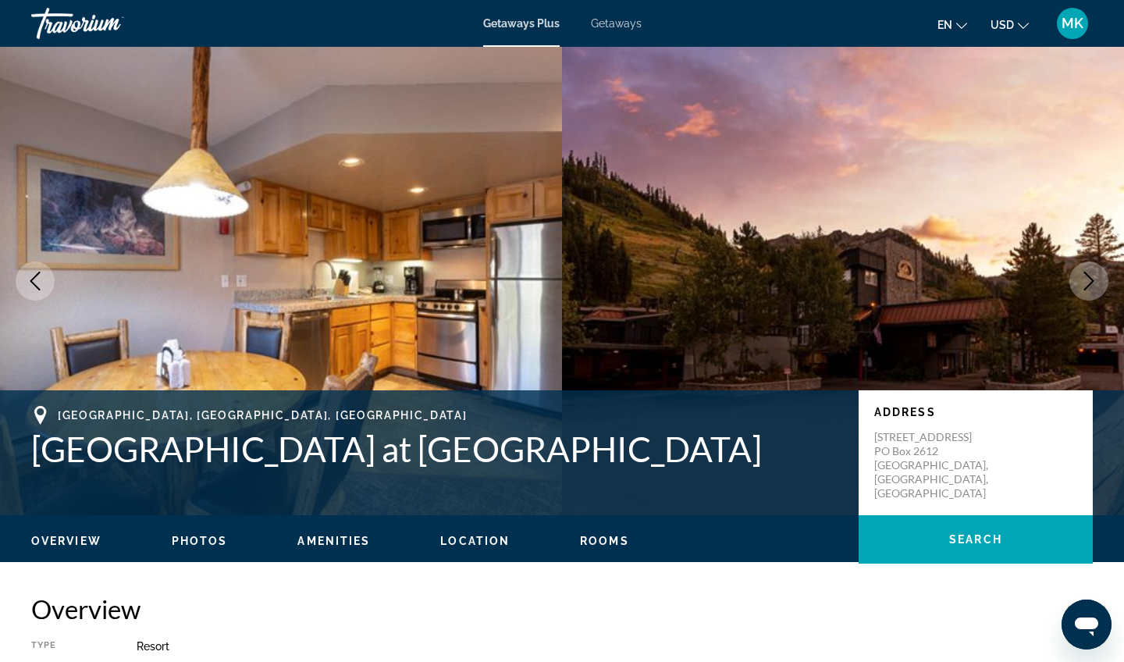
scroll to position [0, 0]
